Goal: Task Accomplishment & Management: Manage account settings

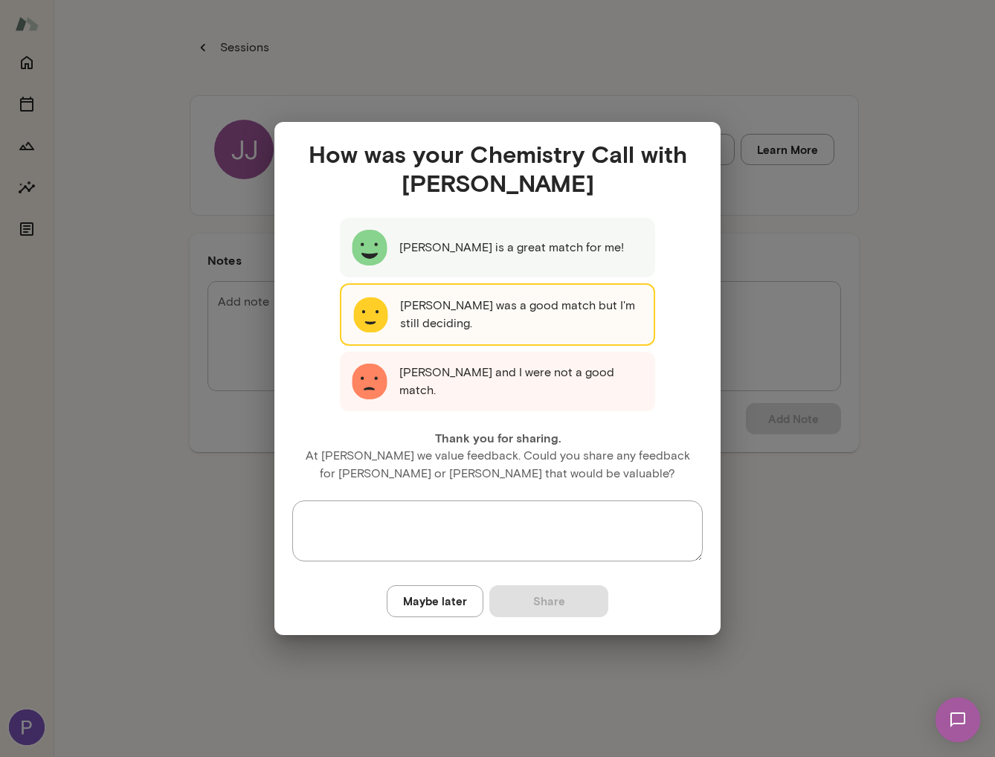
click at [413, 608] on button "Maybe later" at bounding box center [435, 600] width 97 height 31
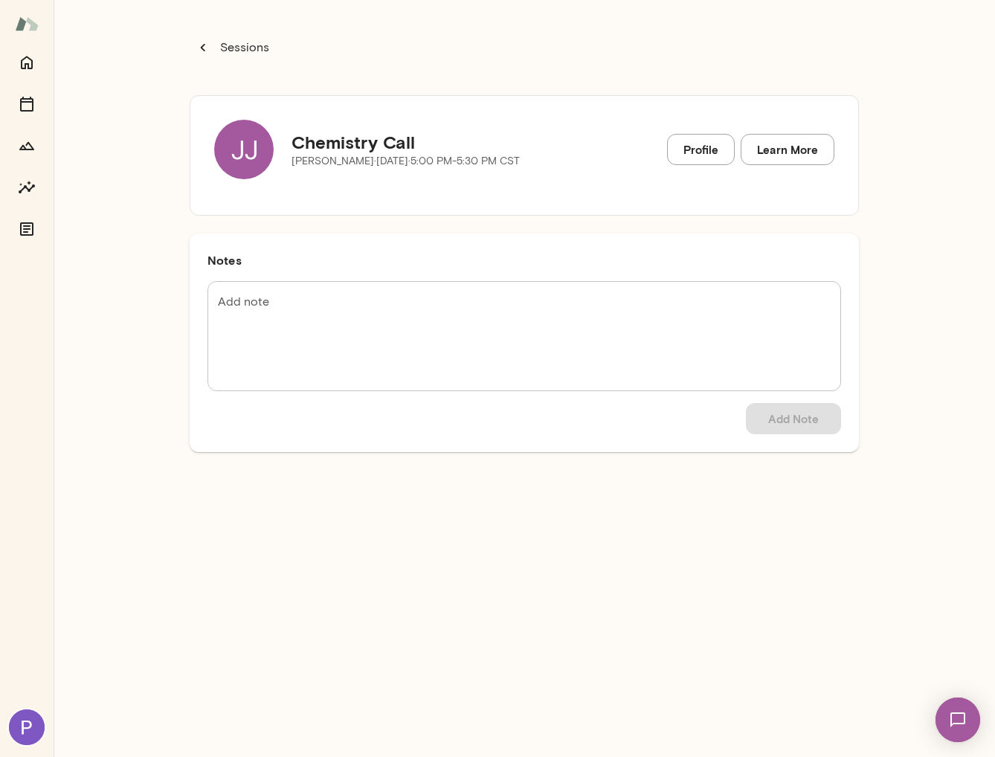
click at [679, 320] on textarea "Add note" at bounding box center [524, 336] width 613 height 85
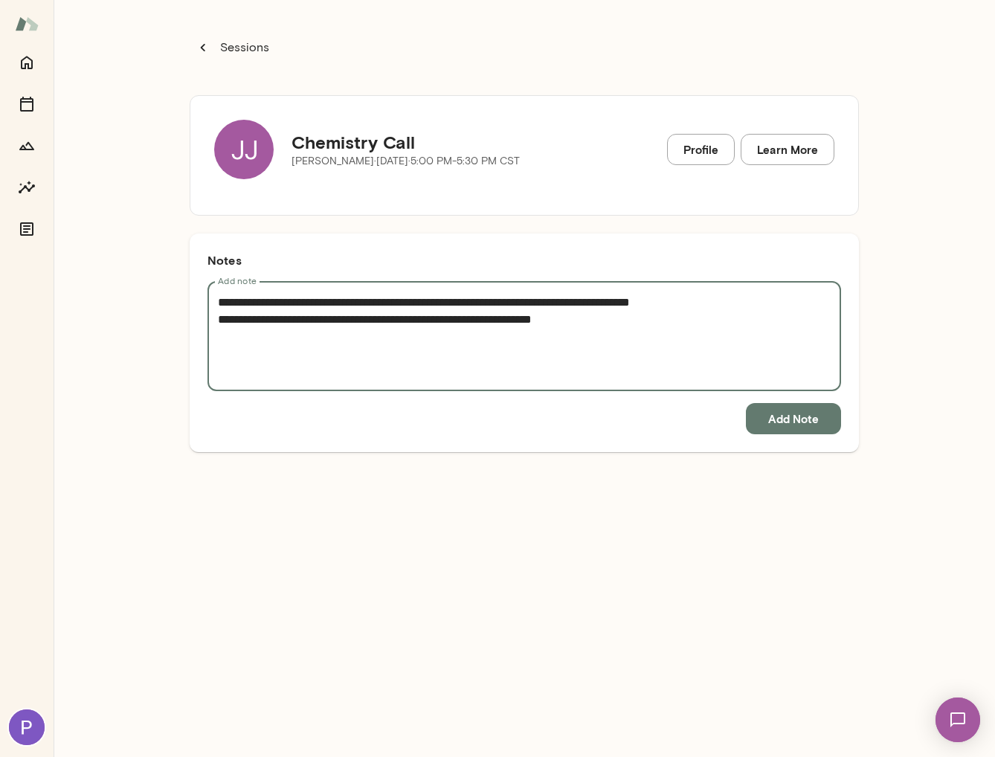
type textarea "**********"
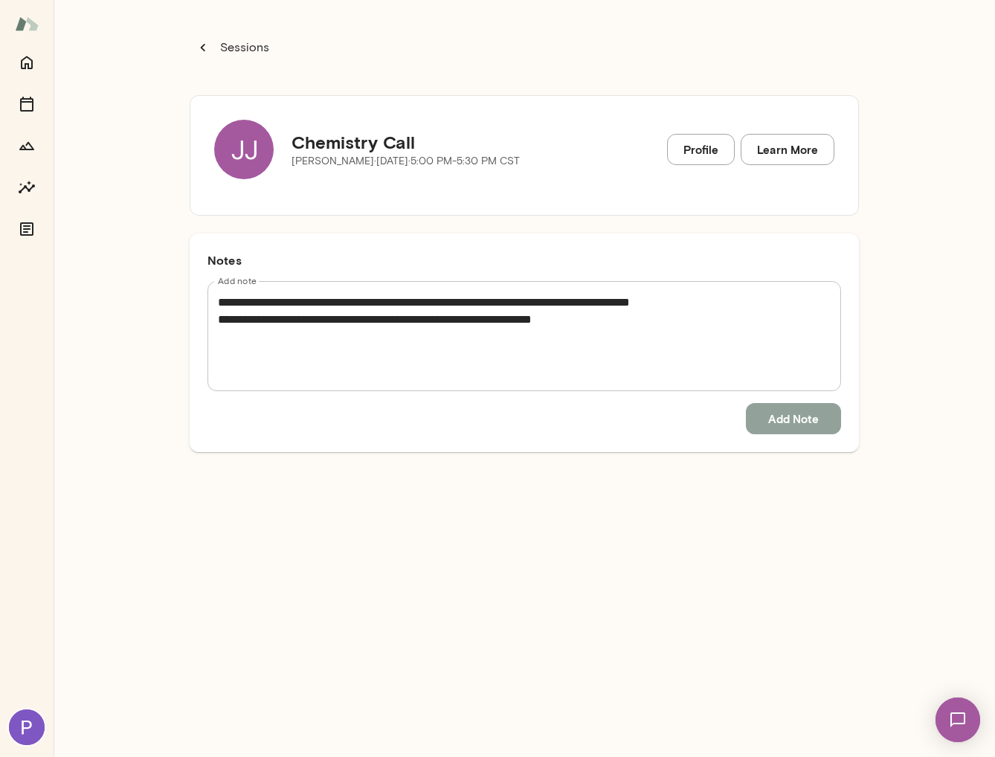
click at [796, 409] on button "Add Note" at bounding box center [793, 418] width 95 height 31
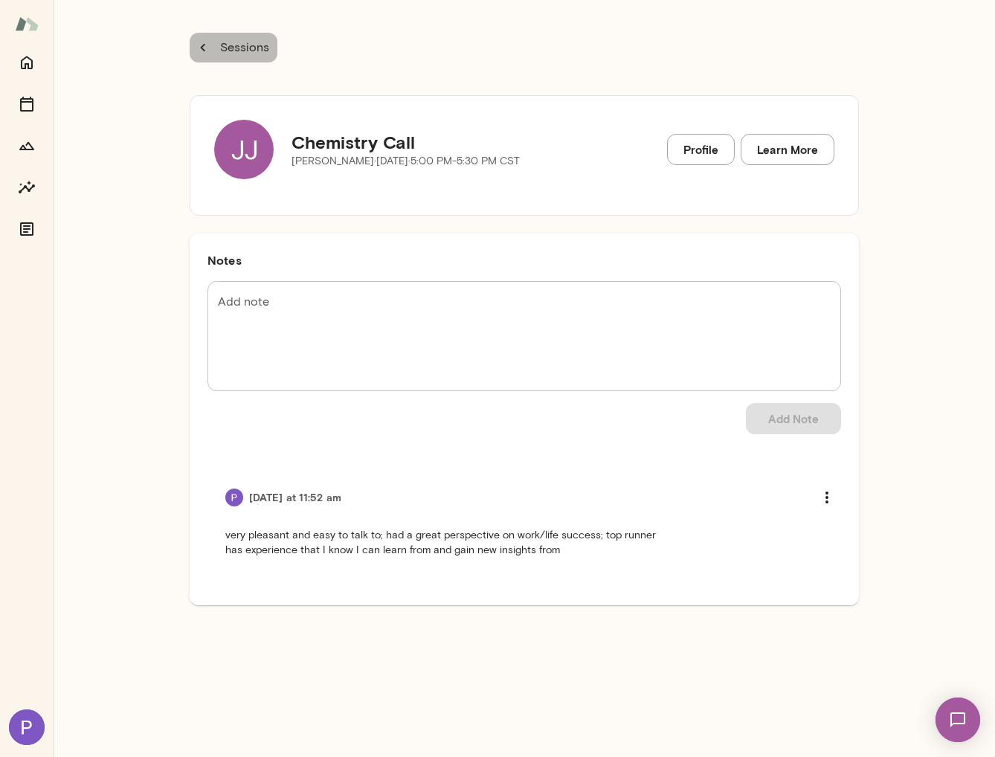
click at [213, 38] on button "Sessions" at bounding box center [234, 48] width 88 height 30
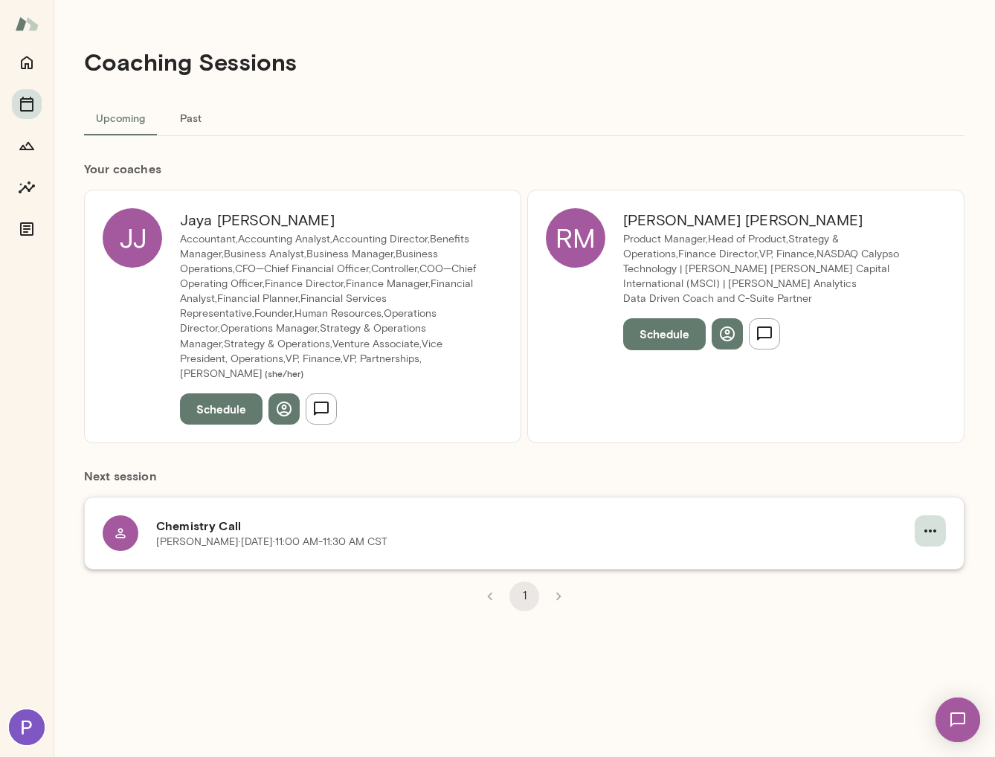
click at [931, 529] on icon "button" at bounding box center [930, 530] width 12 height 3
click at [882, 579] on span "Cancel" at bounding box center [903, 578] width 64 height 18
